Goal: Task Accomplishment & Management: Manage account settings

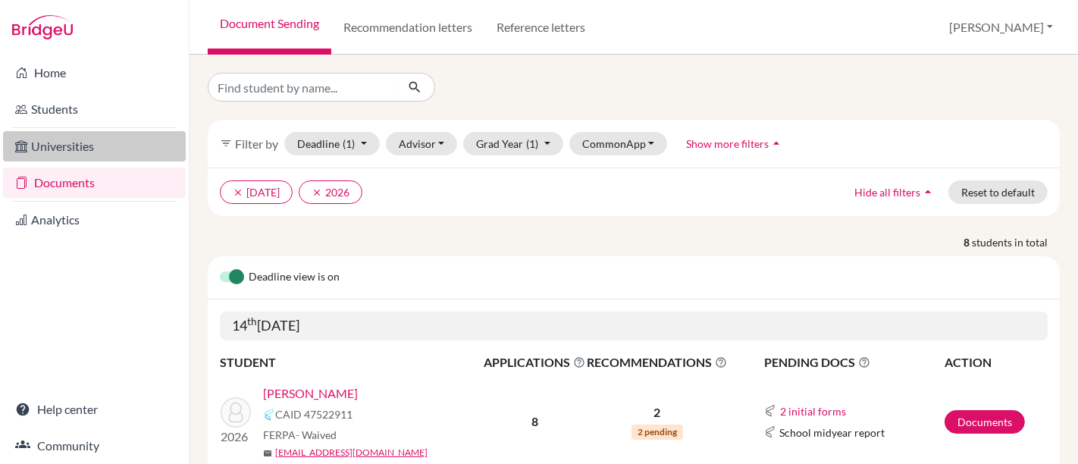
scroll to position [259, 0]
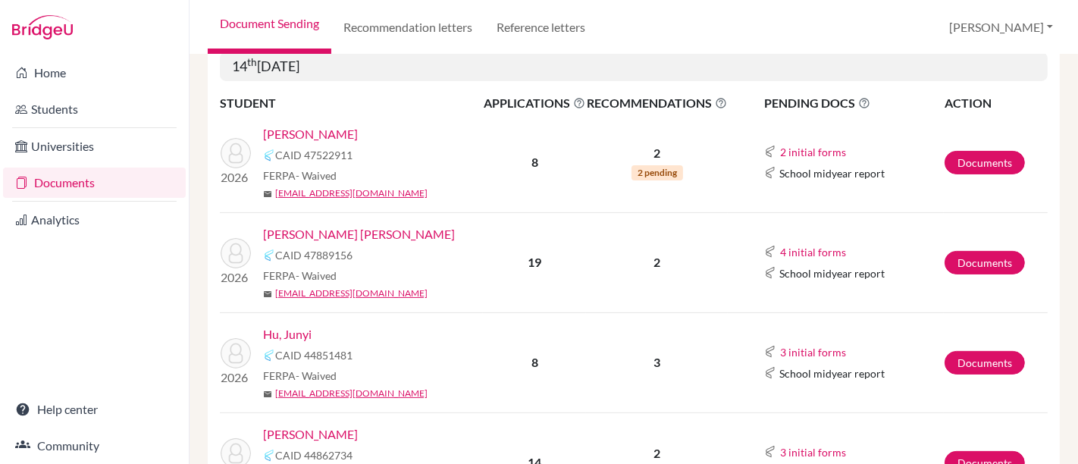
click at [63, 182] on link "Documents" at bounding box center [94, 183] width 183 height 30
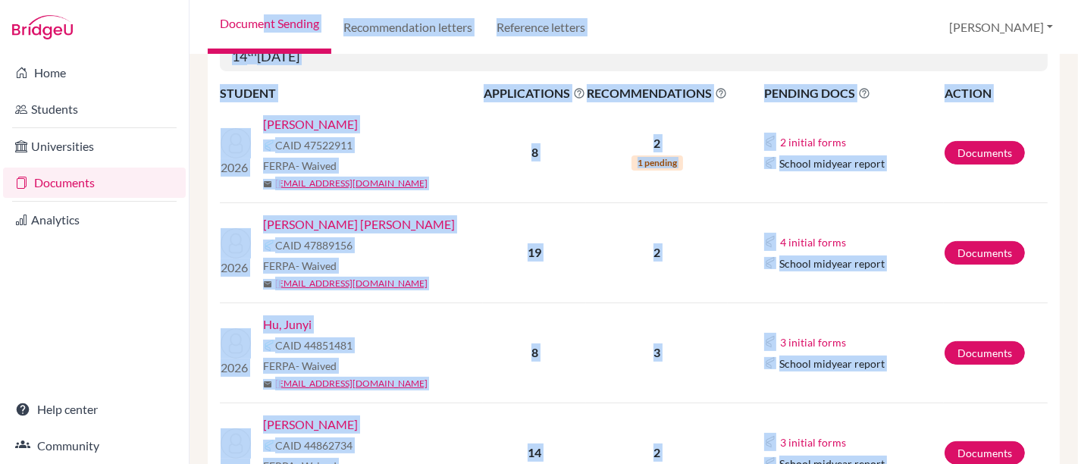
scroll to position [171, 0]
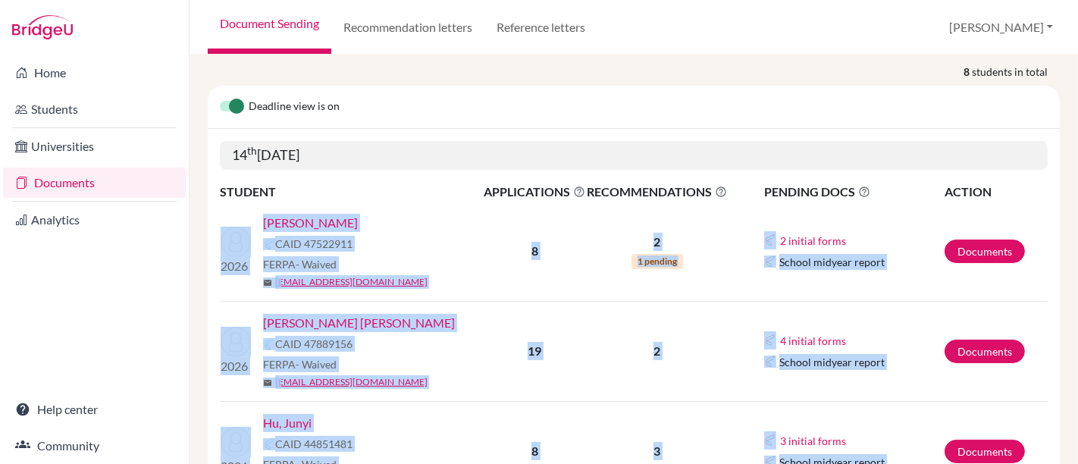
drag, startPoint x: 375, startPoint y: 293, endPoint x: 233, endPoint y: 209, distance: 164.4
copy tbody "2026 Byrkjeland, Mikael CAID 47522911 FERPA - Waived mail mikaelbyrkjeland@earj…"
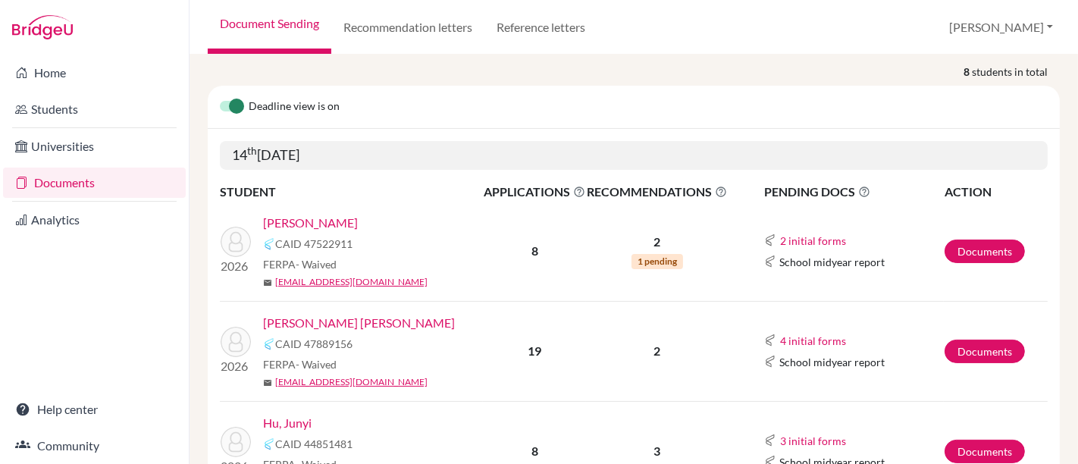
click at [568, 121] on div "Deadline view is on" at bounding box center [634, 107] width 852 height 43
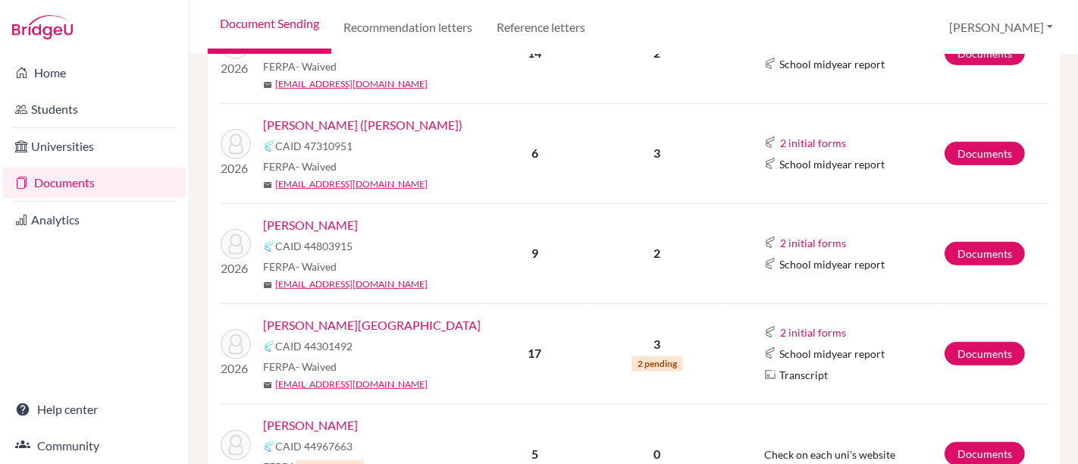
scroll to position [759, 0]
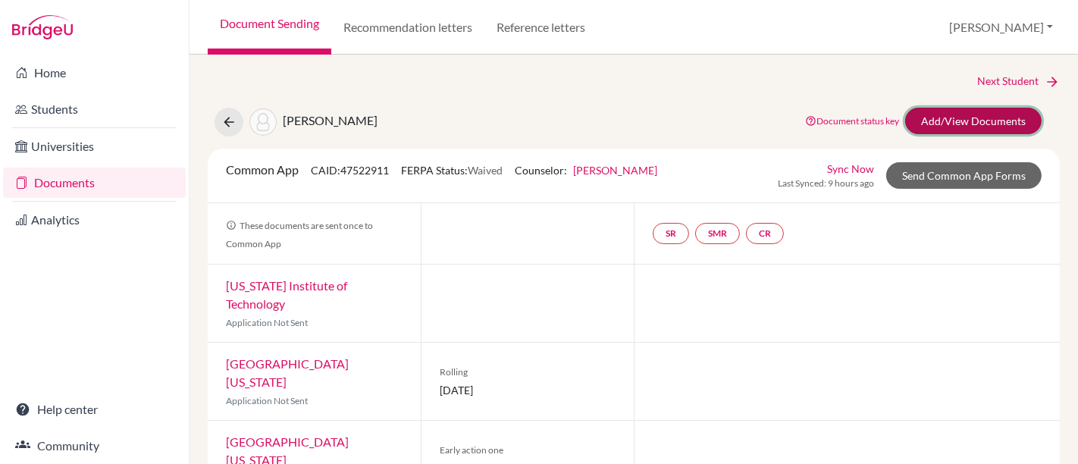
click at [944, 115] on link "Add/View Documents" at bounding box center [973, 121] width 136 height 27
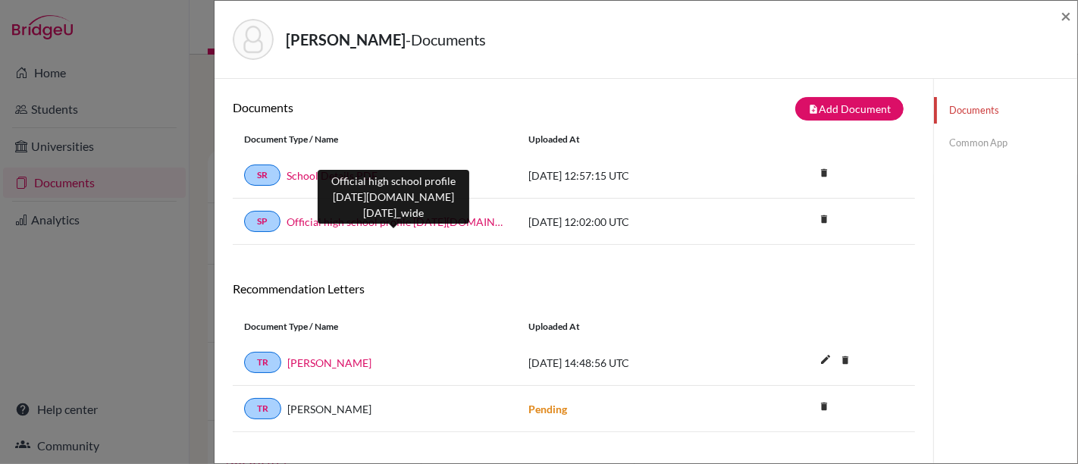
click at [439, 220] on link "Official high school profile 2024-2025.school_wide" at bounding box center [395, 222] width 219 height 16
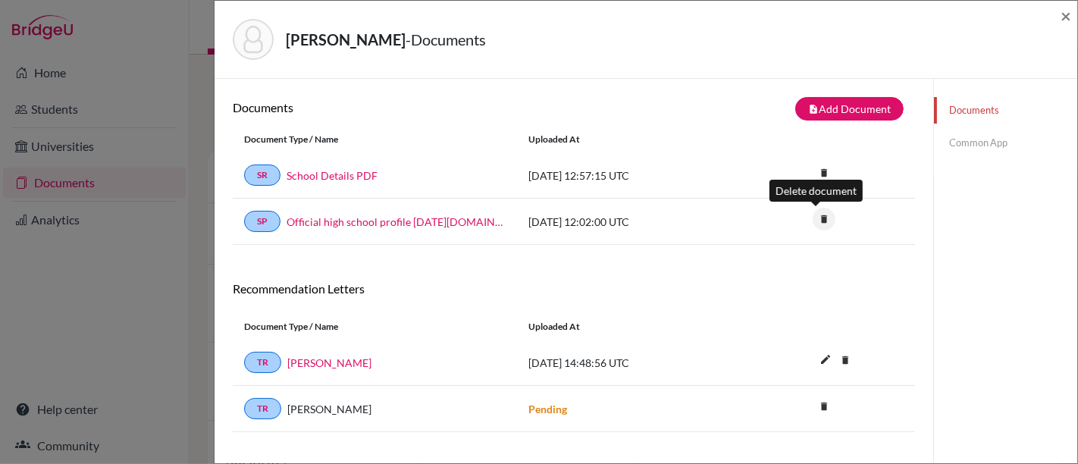
click at [817, 218] on icon "delete" at bounding box center [823, 219] width 23 height 23
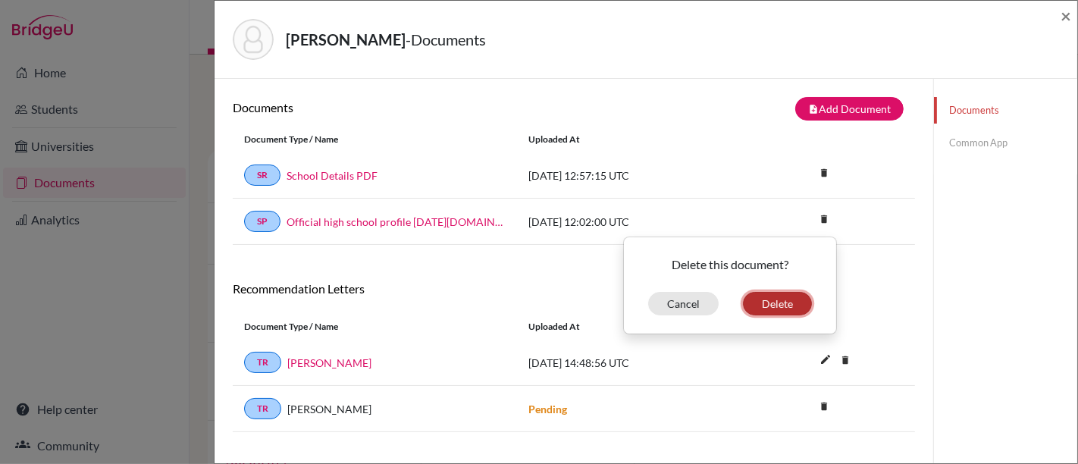
click at [777, 299] on button "Delete" at bounding box center [777, 303] width 69 height 23
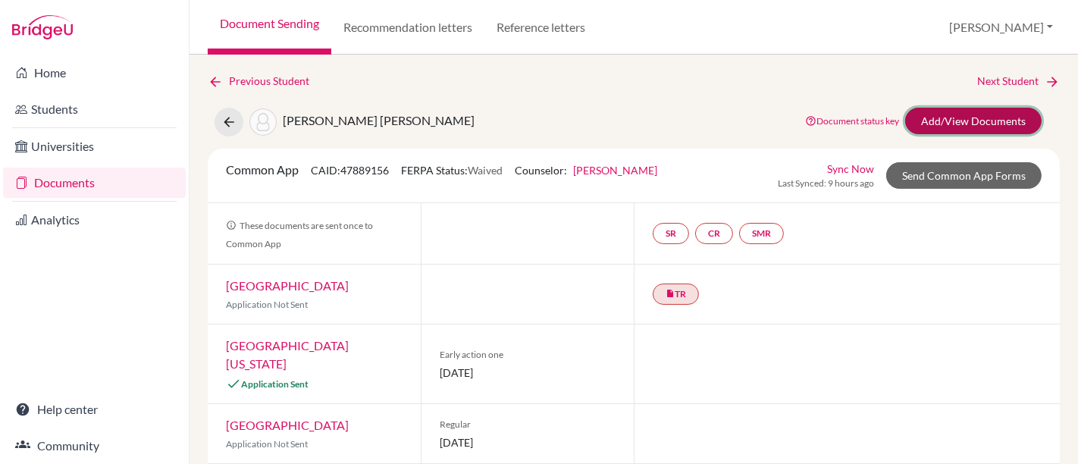
click at [974, 117] on link "Add/View Documents" at bounding box center [973, 121] width 136 height 27
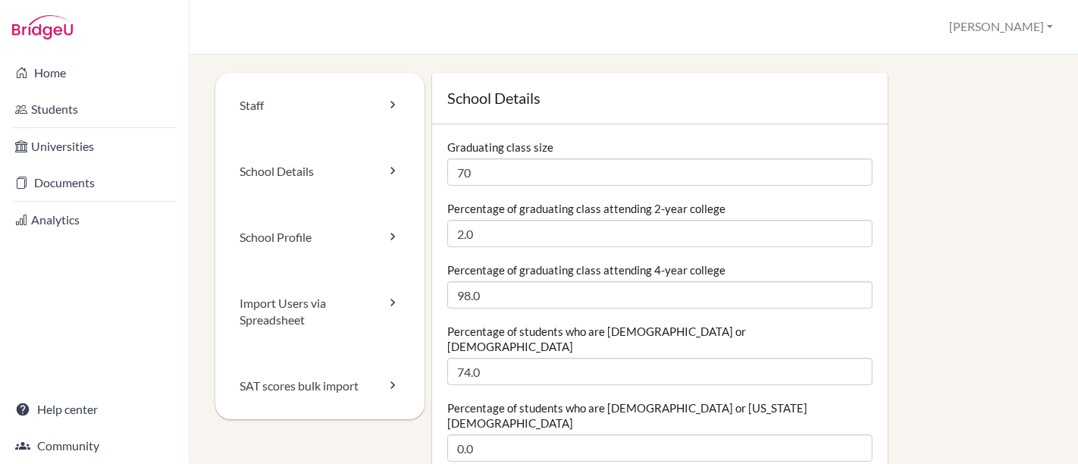
scroll to position [1852, 0]
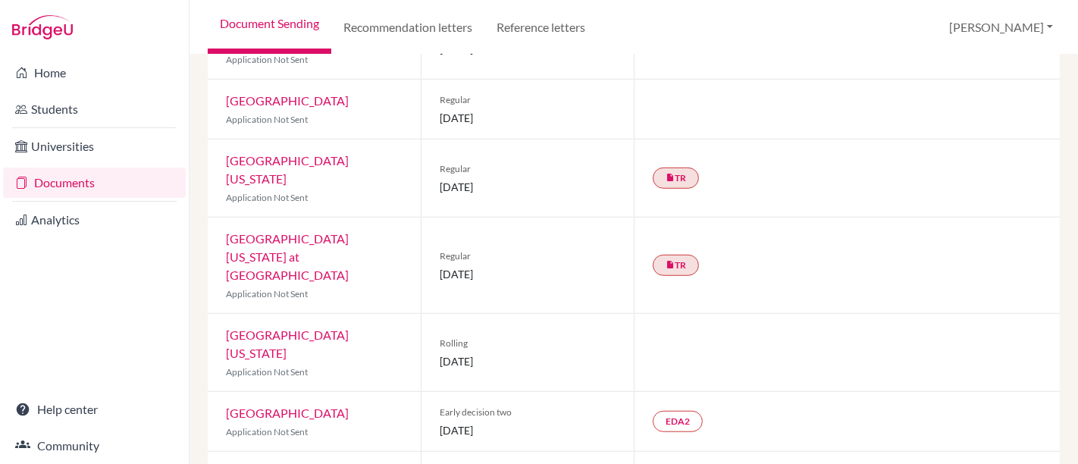
scroll to position [969, 0]
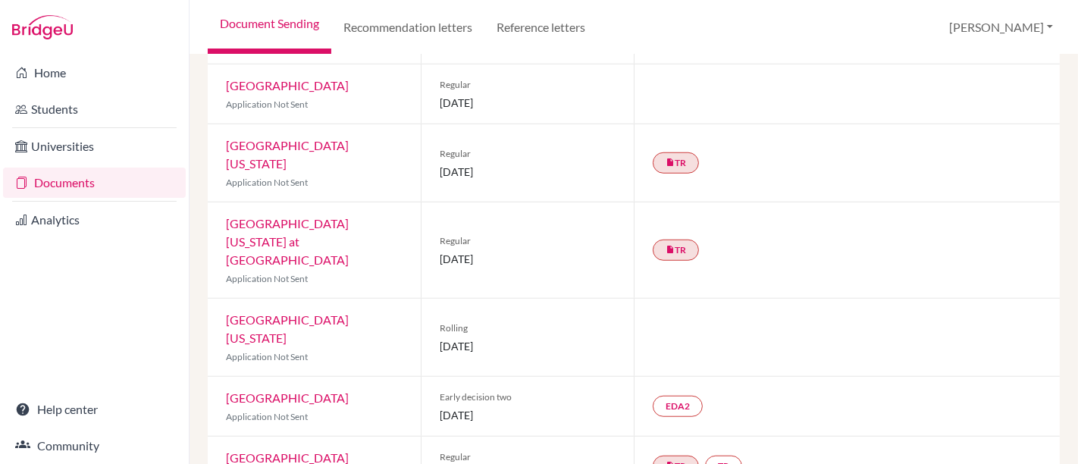
click at [764, 440] on h3 "Early decision agreement" at bounding box center [771, 453] width 149 height 27
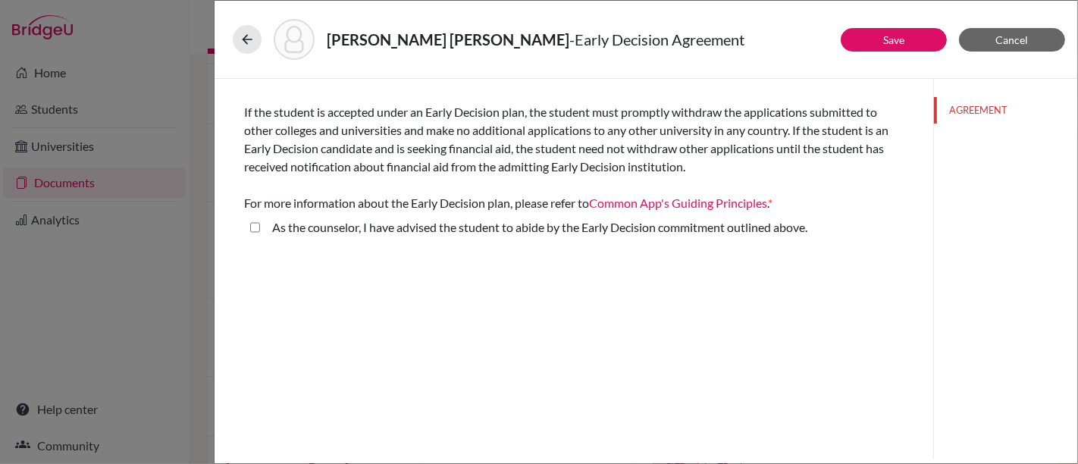
click at [258, 224] on above\ "As the counselor, I have advised the student to abide by the Early Decision com…" at bounding box center [255, 227] width 10 height 18
checkbox above\ "true"
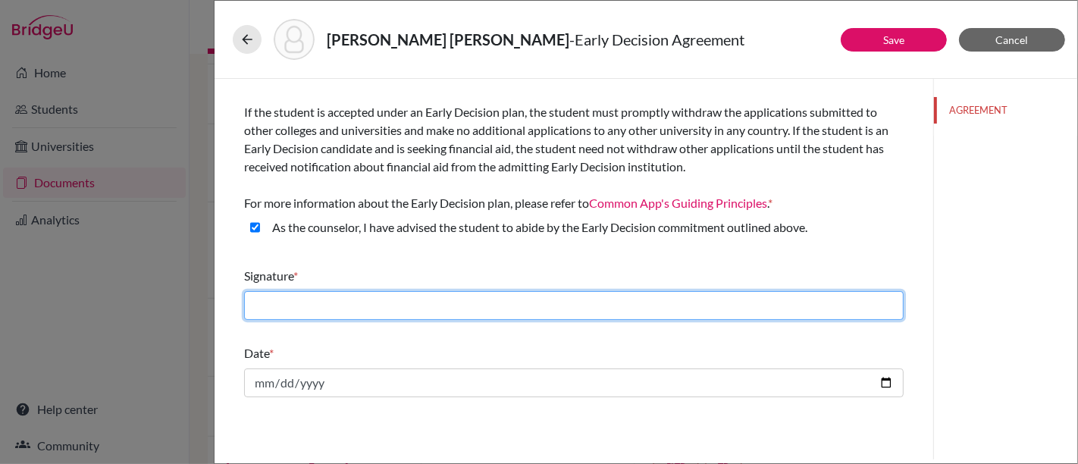
click at [656, 300] on input "text" at bounding box center [573, 305] width 659 height 29
type input "Augusto Neto"
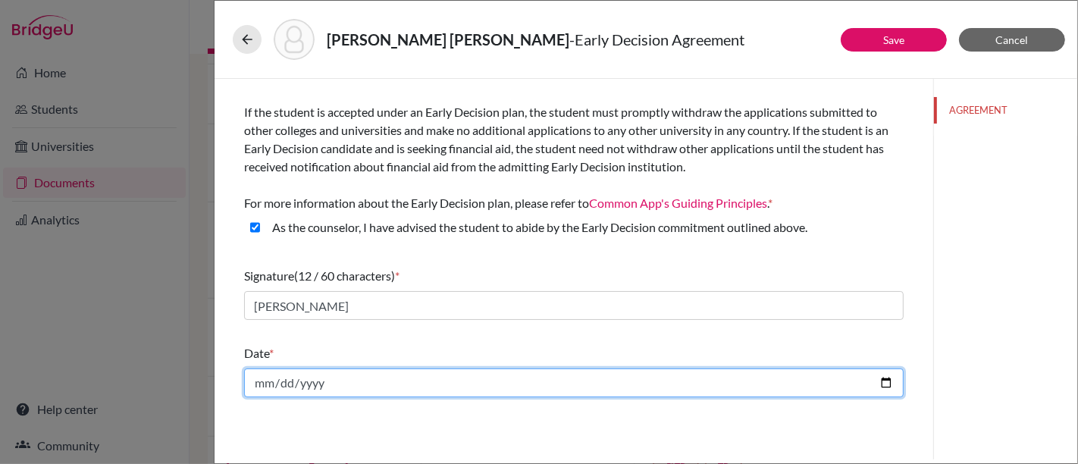
click at [885, 382] on input "date" at bounding box center [573, 382] width 659 height 29
type input "2025-10-13"
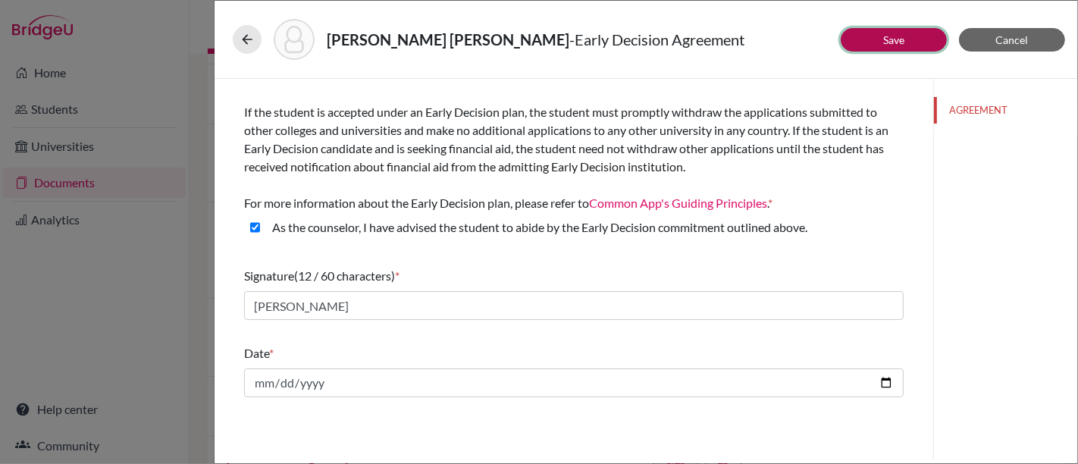
click at [906, 40] on button "Save" at bounding box center [894, 39] width 106 height 23
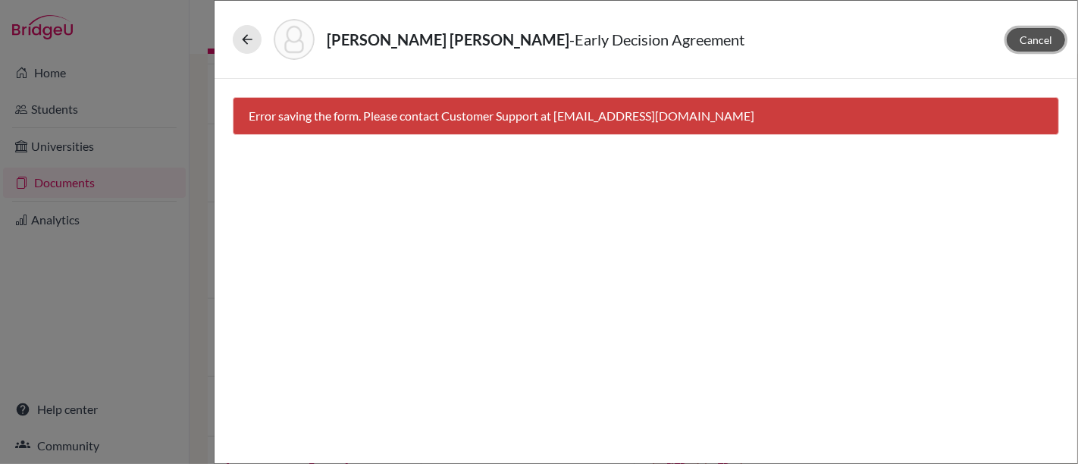
click at [1055, 41] on button "Cancel" at bounding box center [1036, 39] width 58 height 23
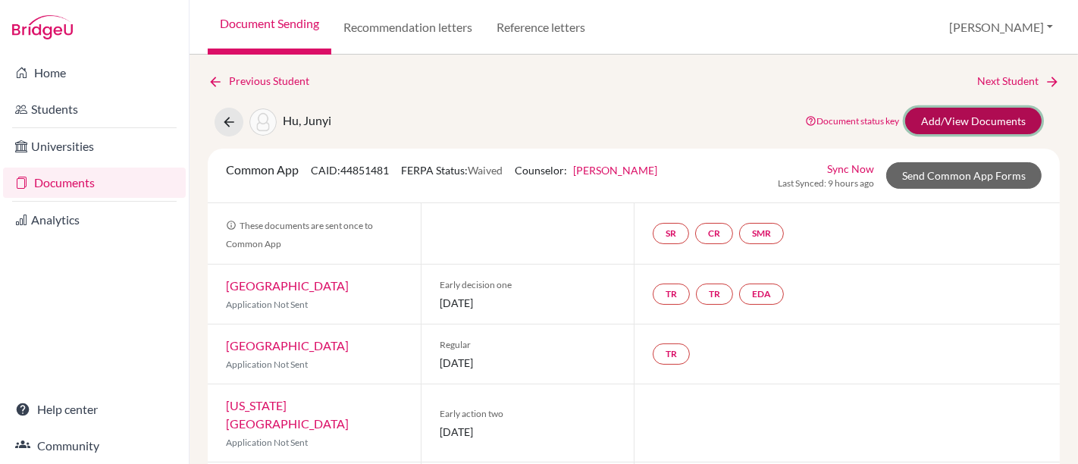
click at [913, 117] on link "Add/View Documents" at bounding box center [973, 121] width 136 height 27
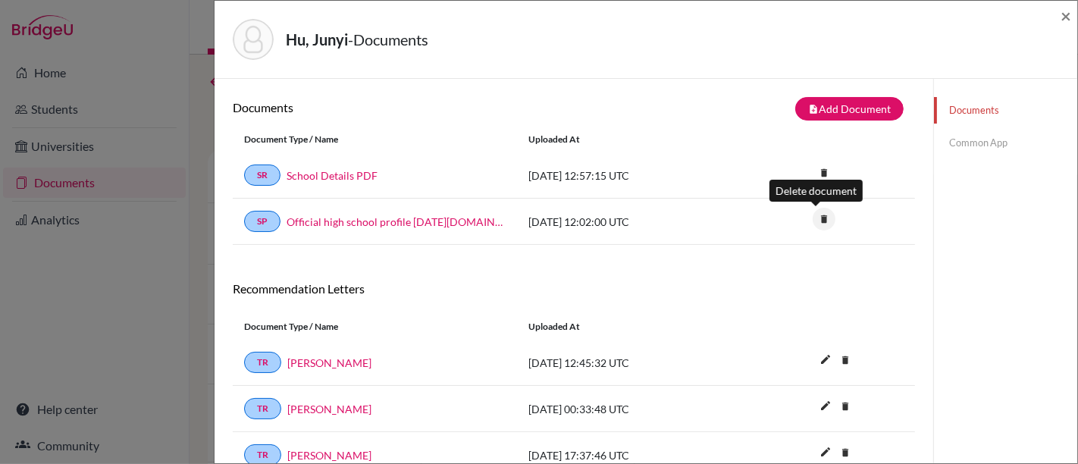
click at [816, 220] on icon "delete" at bounding box center [823, 219] width 23 height 23
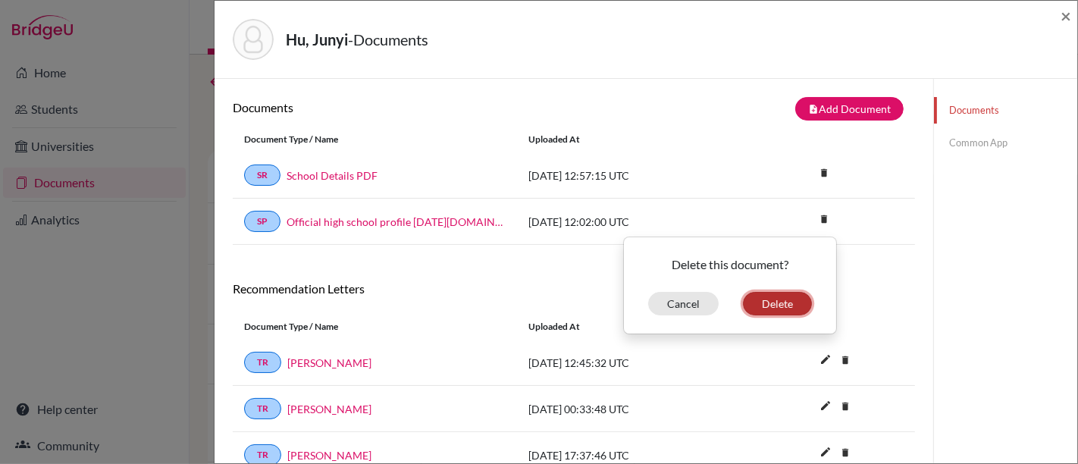
click at [753, 308] on button "Delete" at bounding box center [777, 303] width 69 height 23
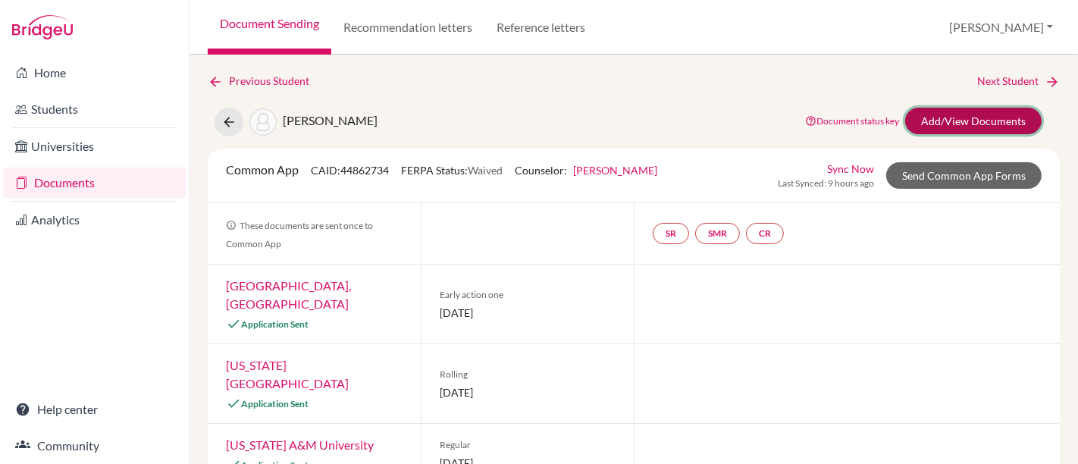
click at [926, 125] on link "Add/View Documents" at bounding box center [973, 121] width 136 height 27
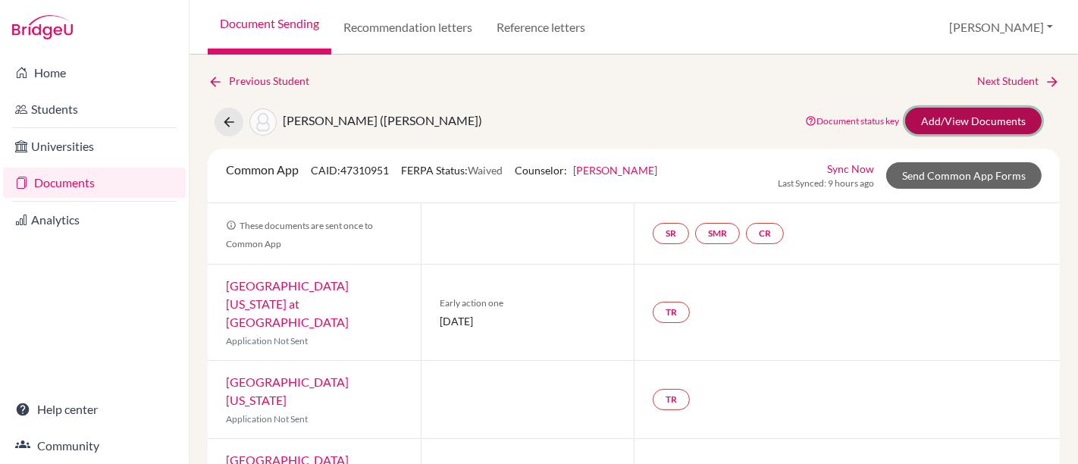
click at [1001, 115] on link "Add/View Documents" at bounding box center [973, 121] width 136 height 27
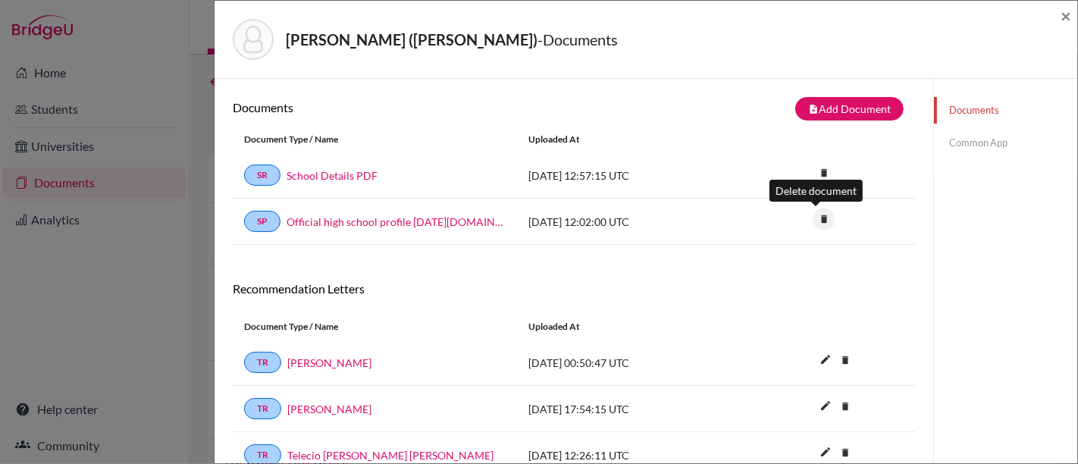
click at [818, 220] on icon "delete" at bounding box center [823, 219] width 23 height 23
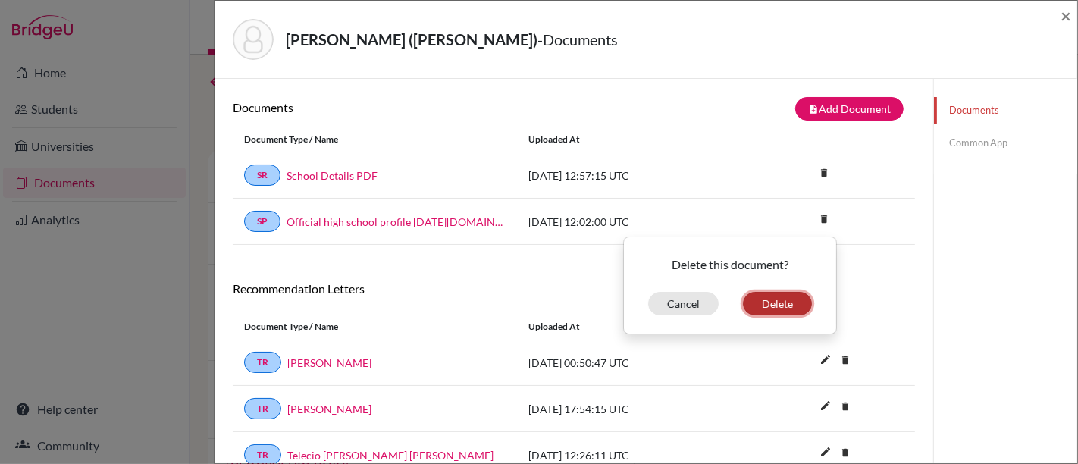
click at [794, 297] on button "Delete" at bounding box center [777, 303] width 69 height 23
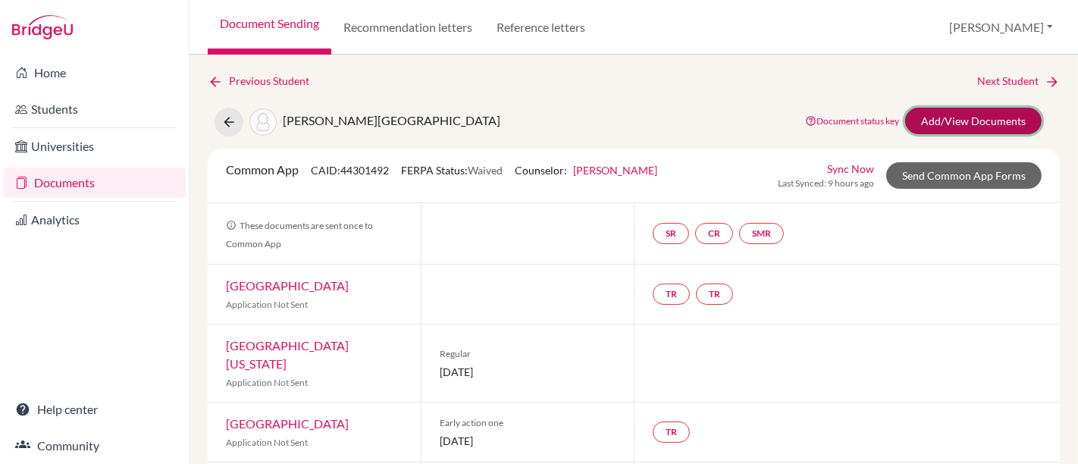
click at [938, 114] on link "Add/View Documents" at bounding box center [973, 121] width 136 height 27
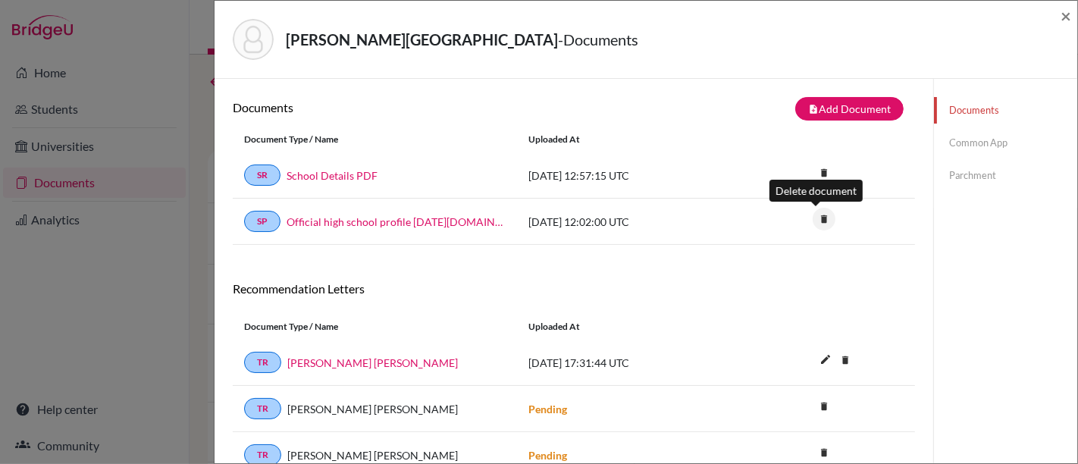
click at [812, 216] on icon "delete" at bounding box center [823, 219] width 23 height 23
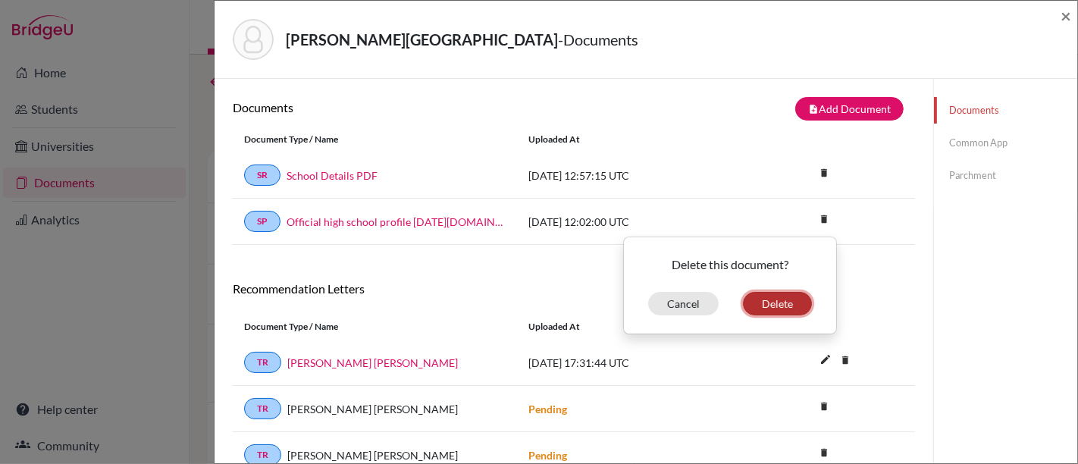
click at [771, 304] on button "Delete" at bounding box center [777, 303] width 69 height 23
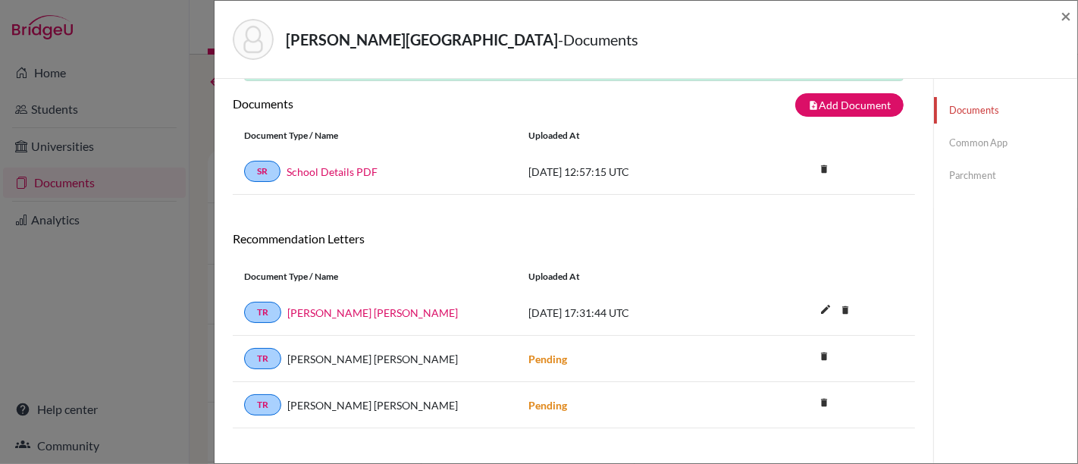
scroll to position [79, 0]
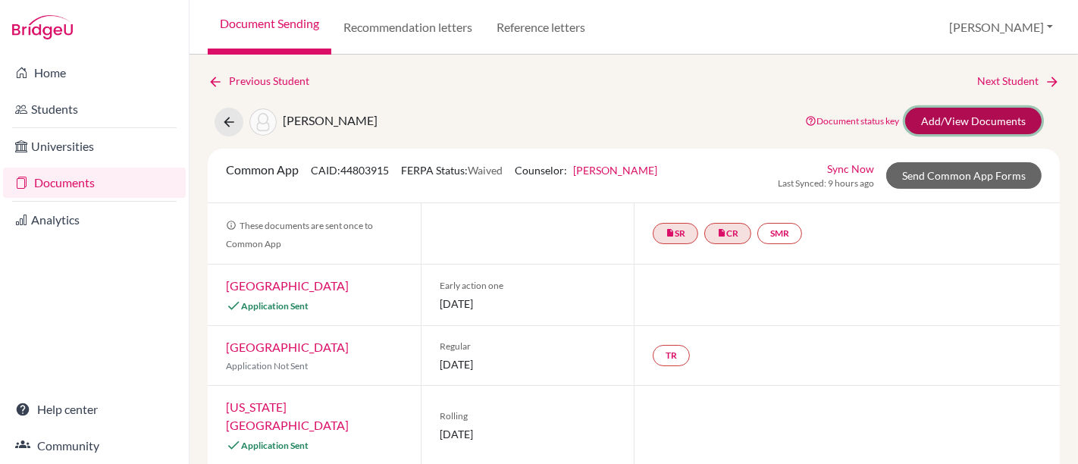
click at [945, 113] on link "Add/View Documents" at bounding box center [973, 121] width 136 height 27
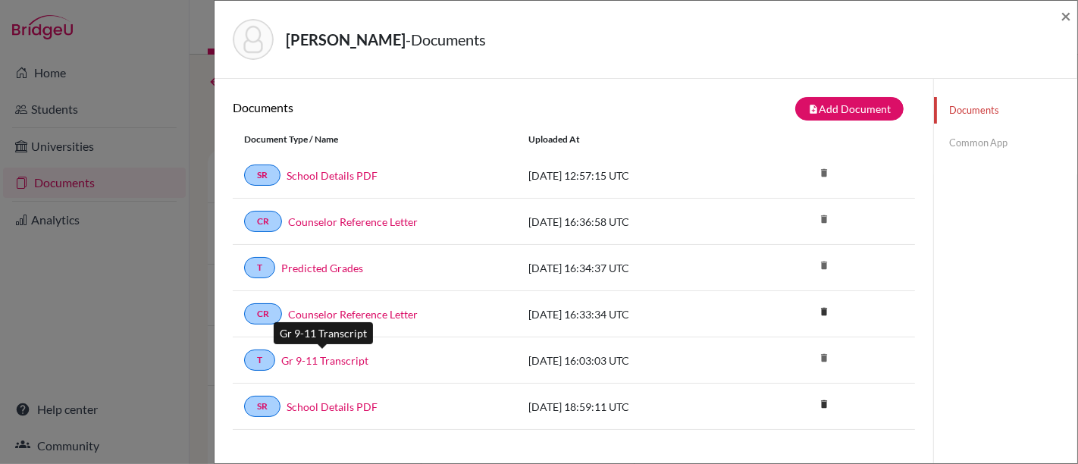
click at [357, 355] on link "Gr 9-11 Transcript" at bounding box center [324, 360] width 87 height 16
